Goal: Submit feedback/report problem

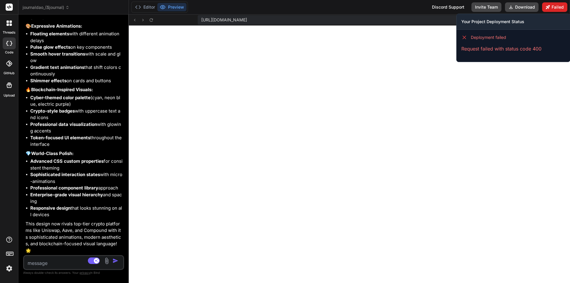
click at [550, 10] on button "Failed" at bounding box center [554, 6] width 25 height 9
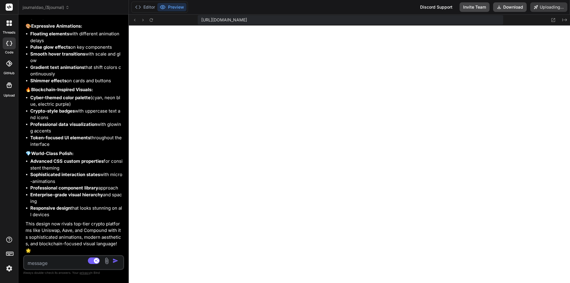
scroll to position [2651, 0]
type textarea "x"
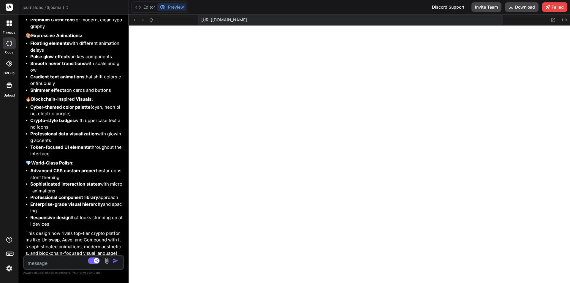
scroll to position [2667, 0]
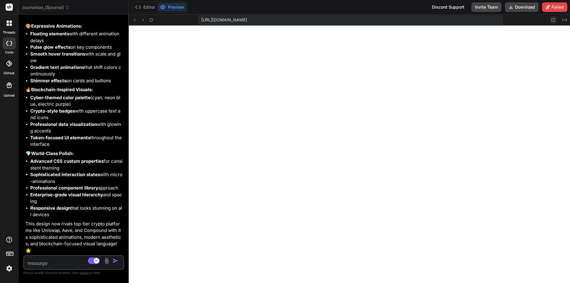
click at [550, 20] on icon at bounding box center [552, 20] width 5 height 5
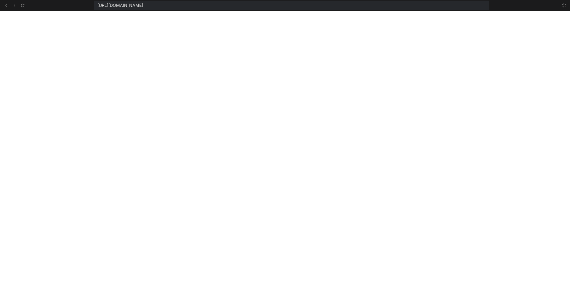
scroll to position [1020, 0]
click at [563, 6] on icon at bounding box center [563, 5] width 5 height 5
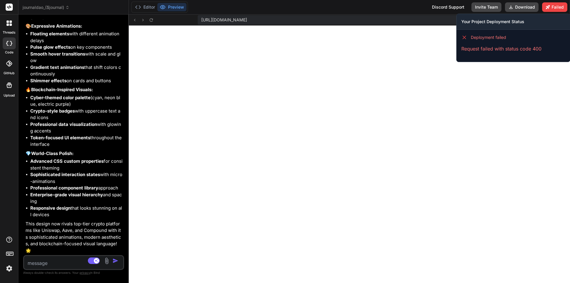
scroll to position [1031, 0]
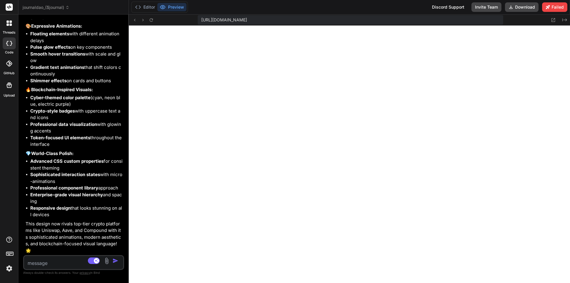
click at [56, 263] on textarea at bounding box center [65, 261] width 82 height 11
type textarea "not sure about the"
type textarea "x"
type textarea "not sure about the [PERSON_NAME]"
type textarea "x"
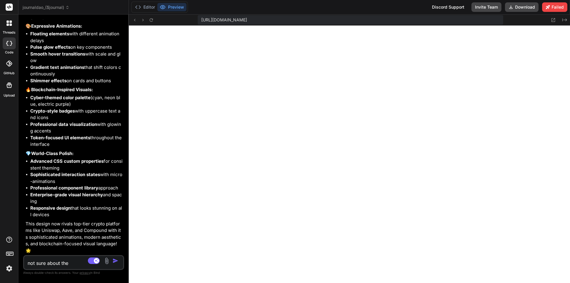
type textarea "not sure about the lauo"
type textarea "x"
type textarea "not sure about the lauou"
type textarea "x"
type textarea "not sure about the lauout"
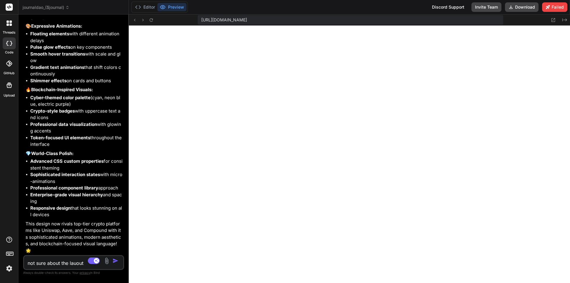
type textarea "x"
type textarea "not sure about the lauout and t"
type textarea "x"
type textarea "not sure about the lauout and th"
type textarea "x"
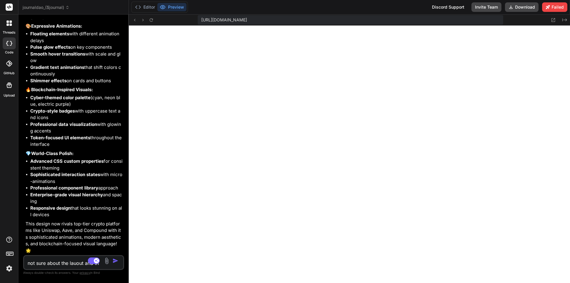
type textarea "not sure about the lauout and the"
type textarea "x"
type textarea "not sure about the lauout and the"
type textarea "x"
type textarea "not sure about the lauout and the p"
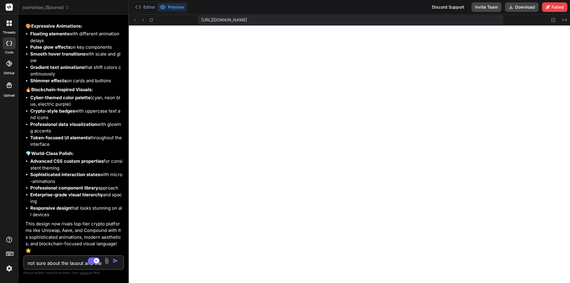
type textarea "x"
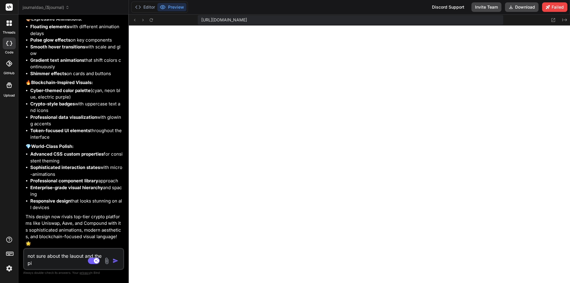
type textarea "not sure about the lauout and the pin"
type textarea "x"
type textarea "not sure about the lauout and the pink"
type textarea "x"
click at [72, 257] on textarea "not sure about the lauout and the pink" at bounding box center [65, 258] width 82 height 18
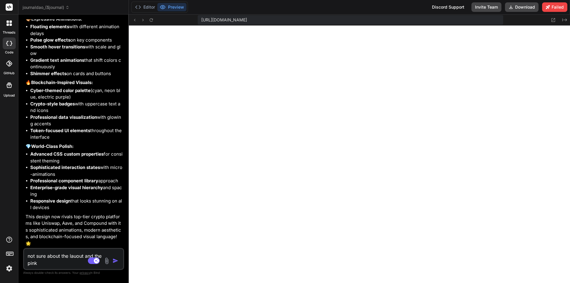
type textarea "not sure about the auout and the pink"
type textarea "x"
type textarea "not sure about the lauout and the pink"
type textarea "x"
type textarea "not sure about the layuout and the pink"
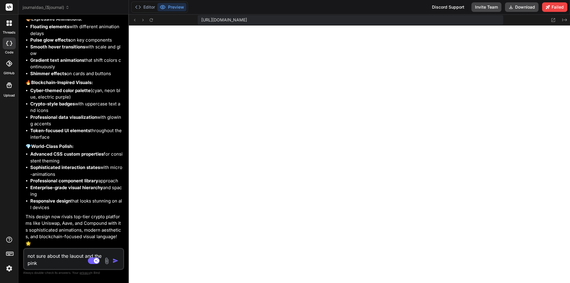
type textarea "x"
type textarea "not sure about the layout and the pink"
type textarea "x"
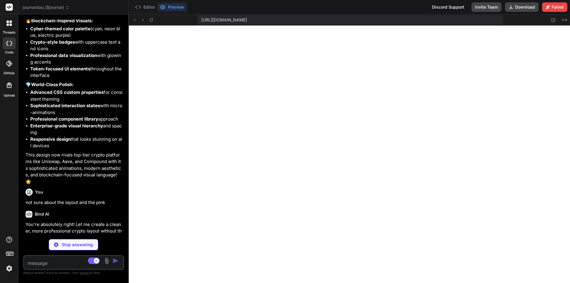
scroll to position [2729, 0]
type textarea "x"
